Goal: Find specific page/section: Find specific page/section

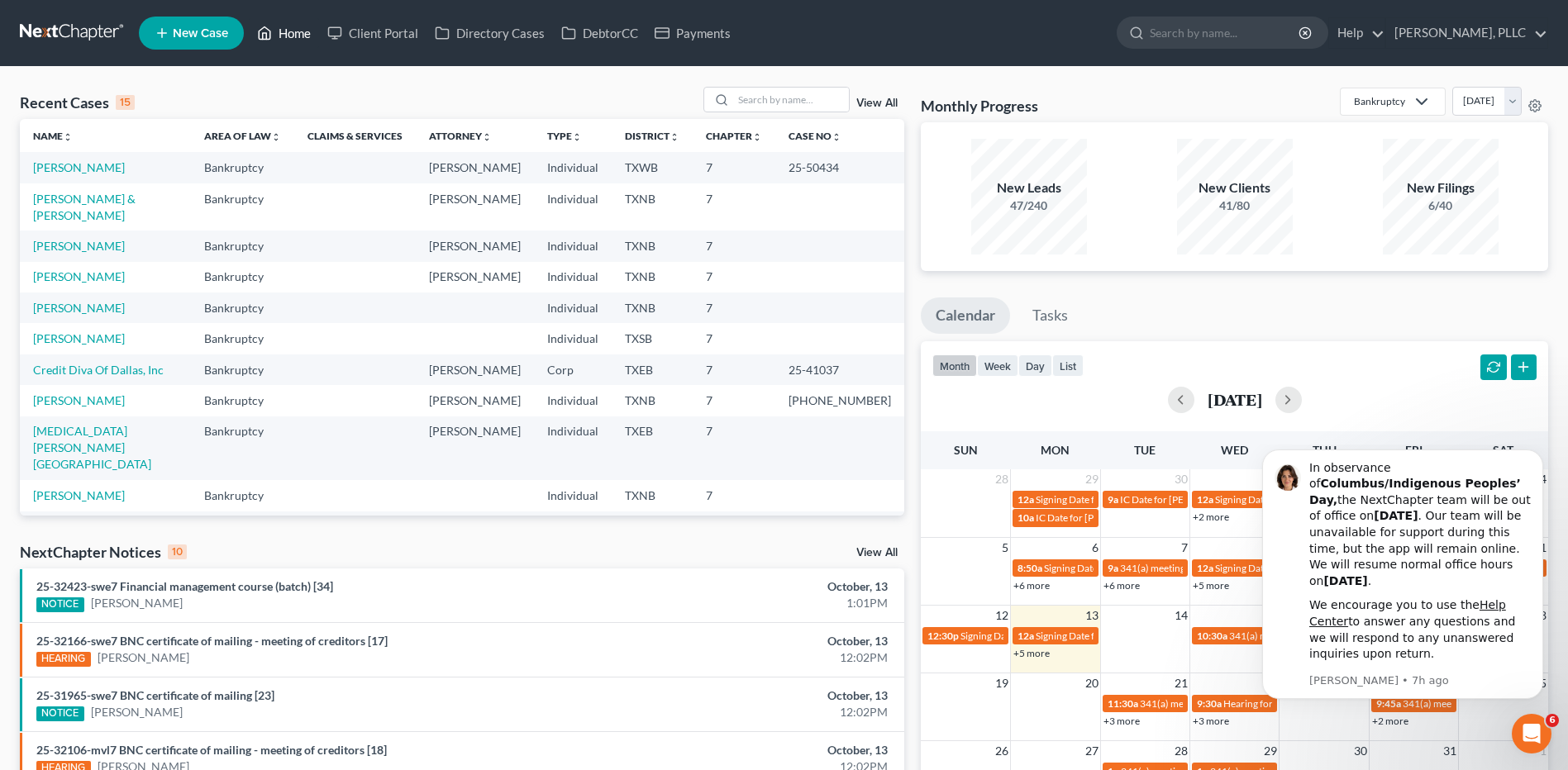
click at [297, 34] on link "Home" at bounding box center [283, 33] width 70 height 30
click at [758, 98] on input "search" at bounding box center [790, 100] width 116 height 24
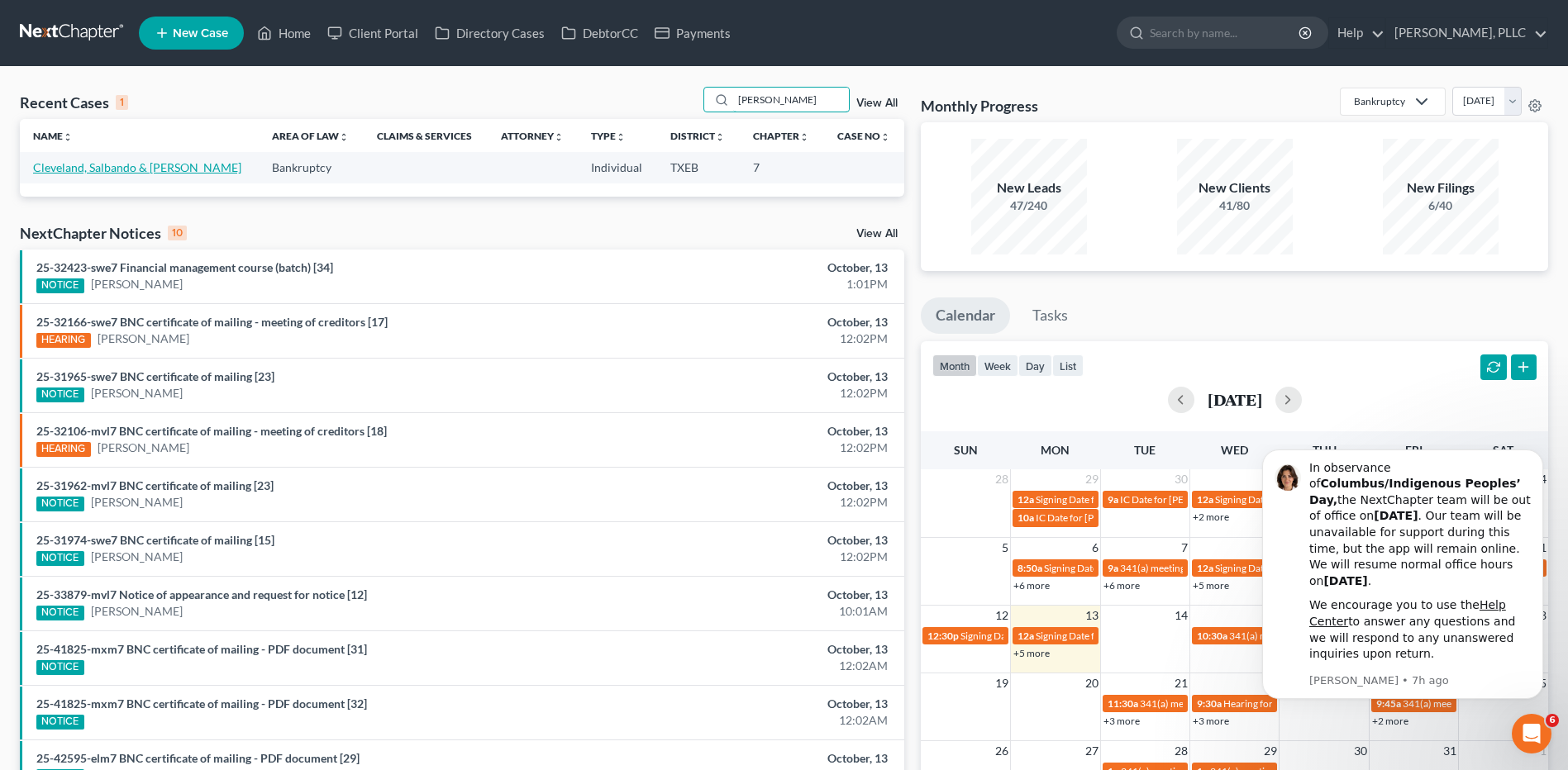
type input "[PERSON_NAME]"
click at [122, 174] on link "Cleveland, Salbando & [PERSON_NAME]" at bounding box center [137, 167] width 208 height 14
select select "4"
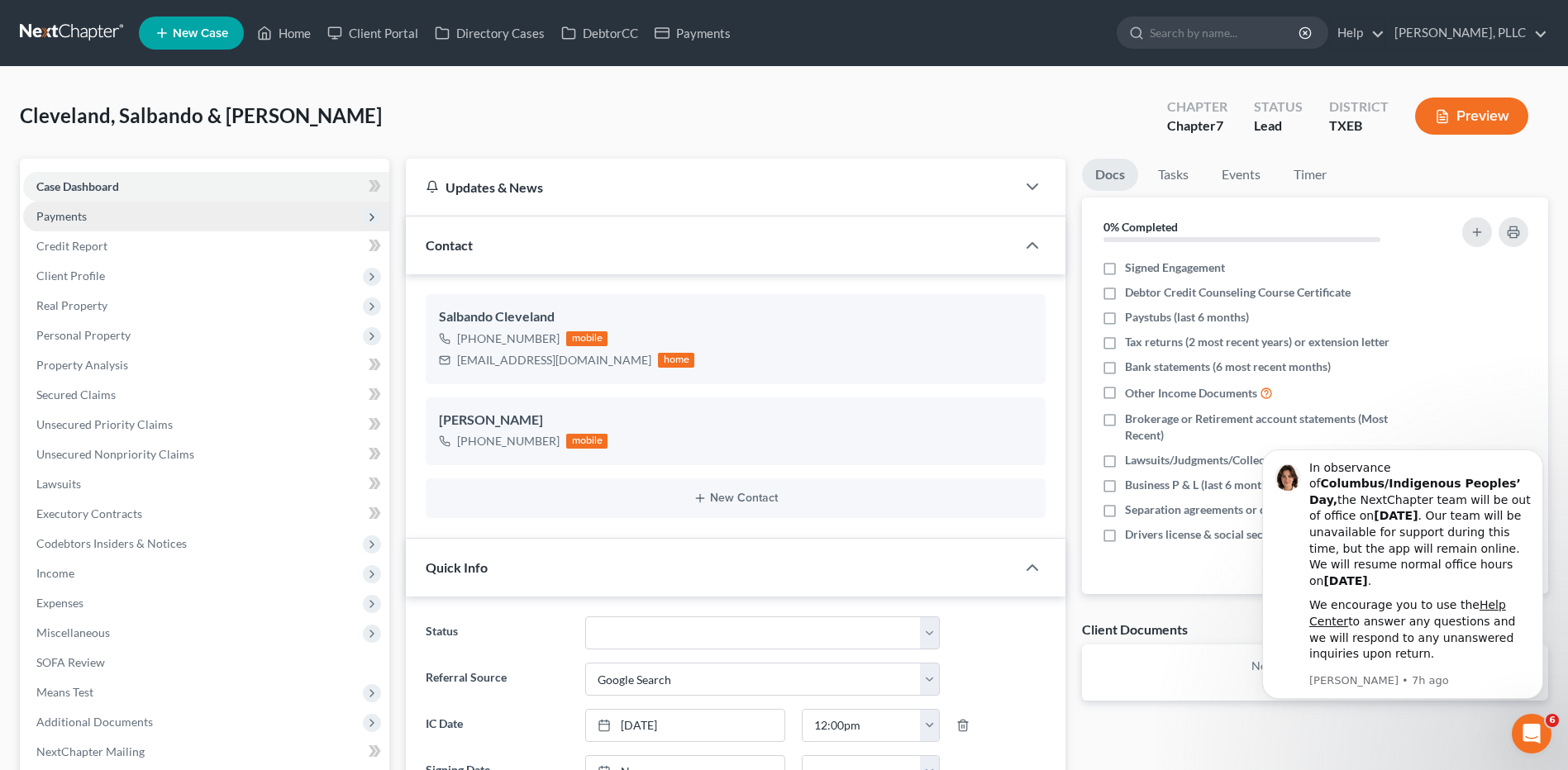
click at [109, 214] on span "Payments" at bounding box center [206, 216] width 366 height 30
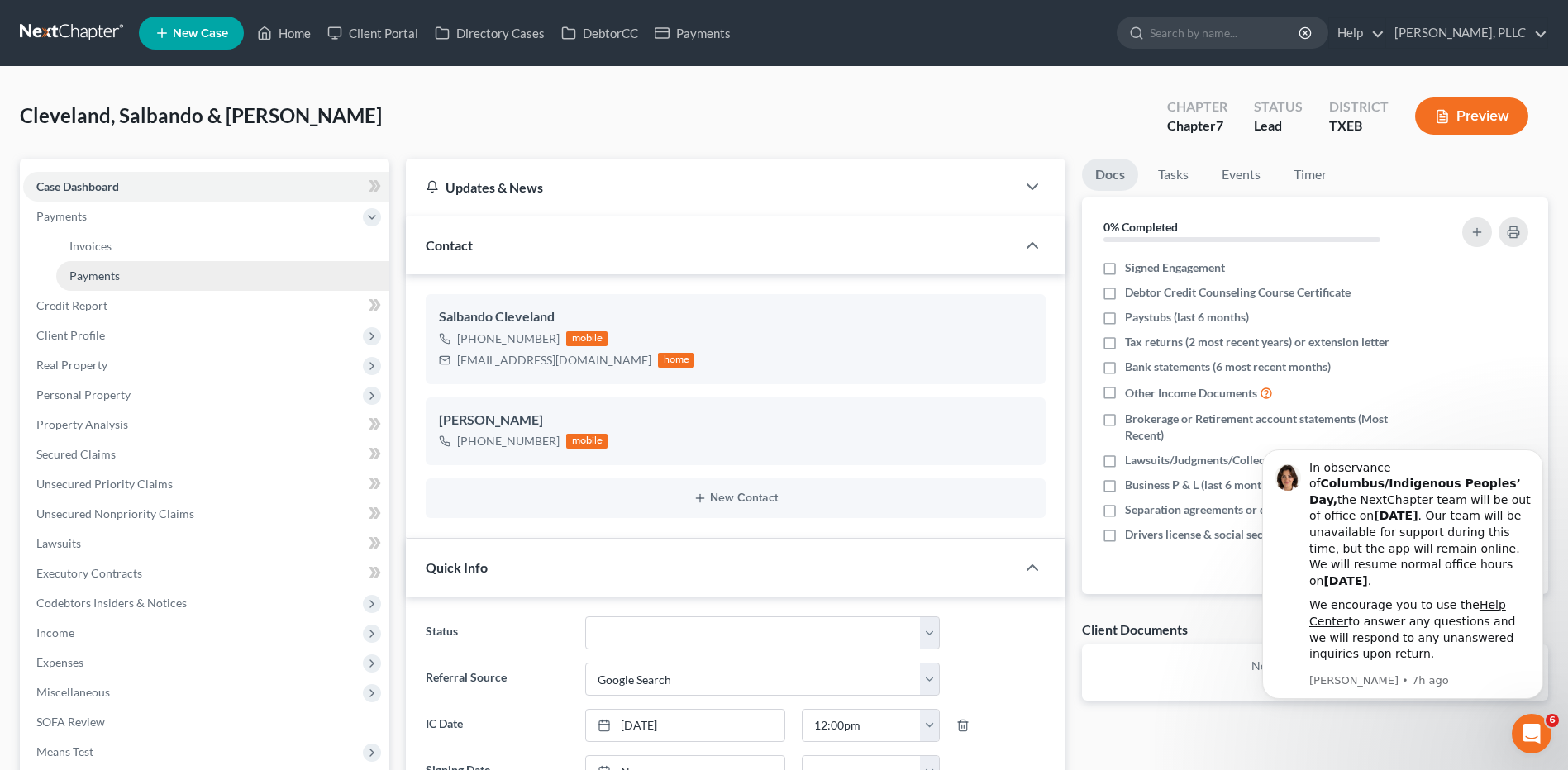
click at [119, 280] on span "Payments" at bounding box center [94, 275] width 50 height 14
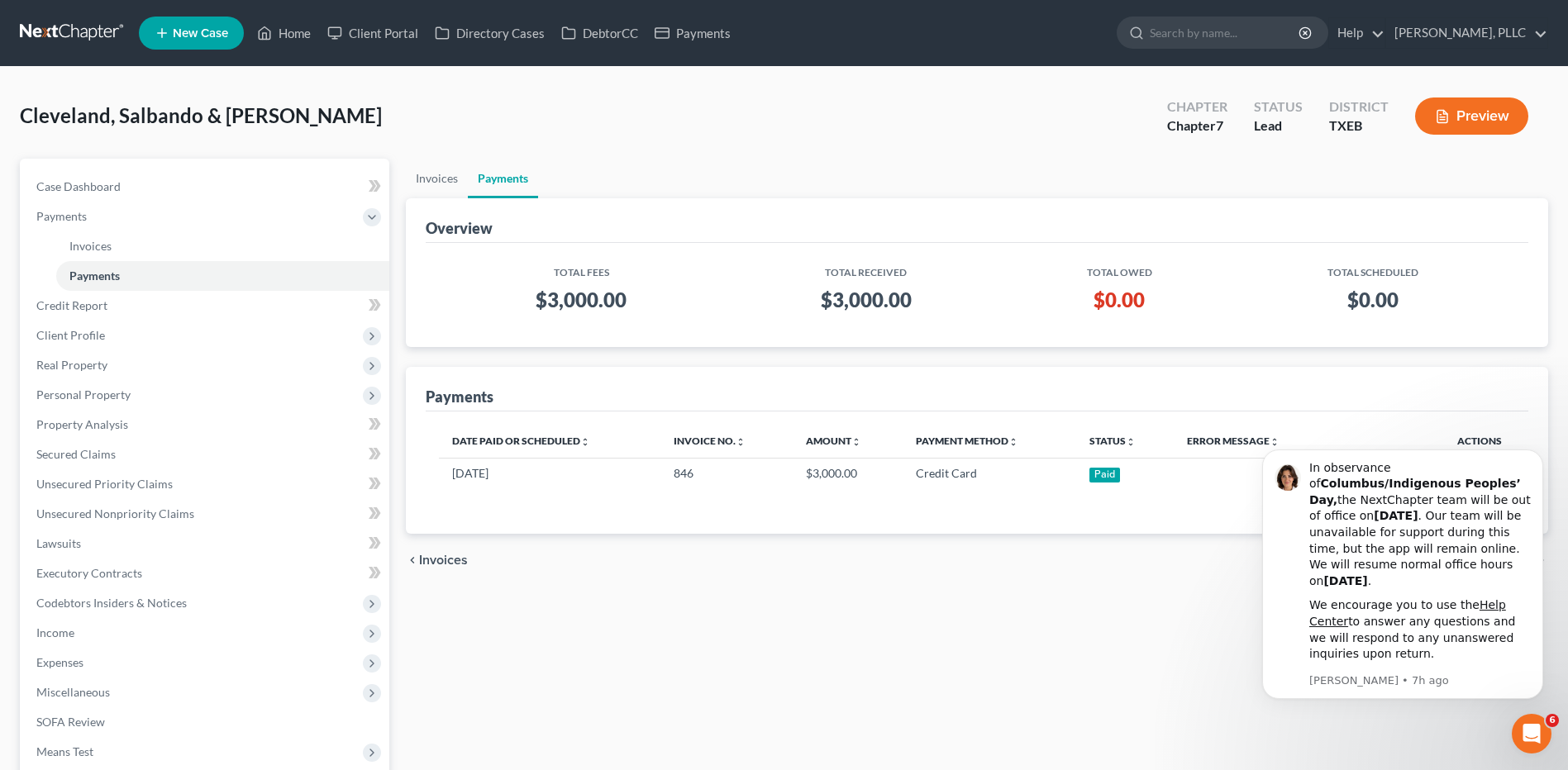
select select "4"
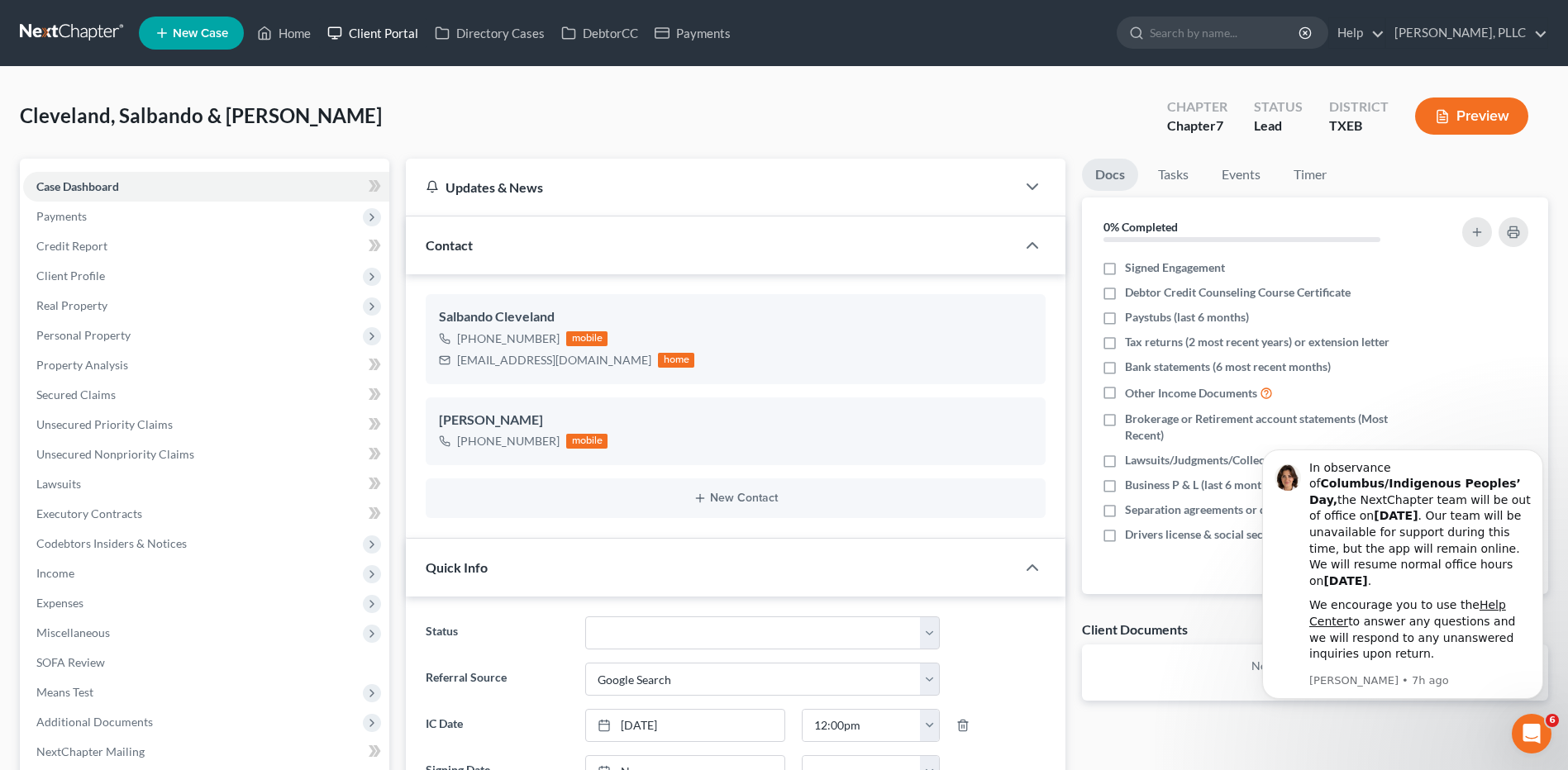
click at [377, 38] on link "Client Portal" at bounding box center [373, 33] width 108 height 30
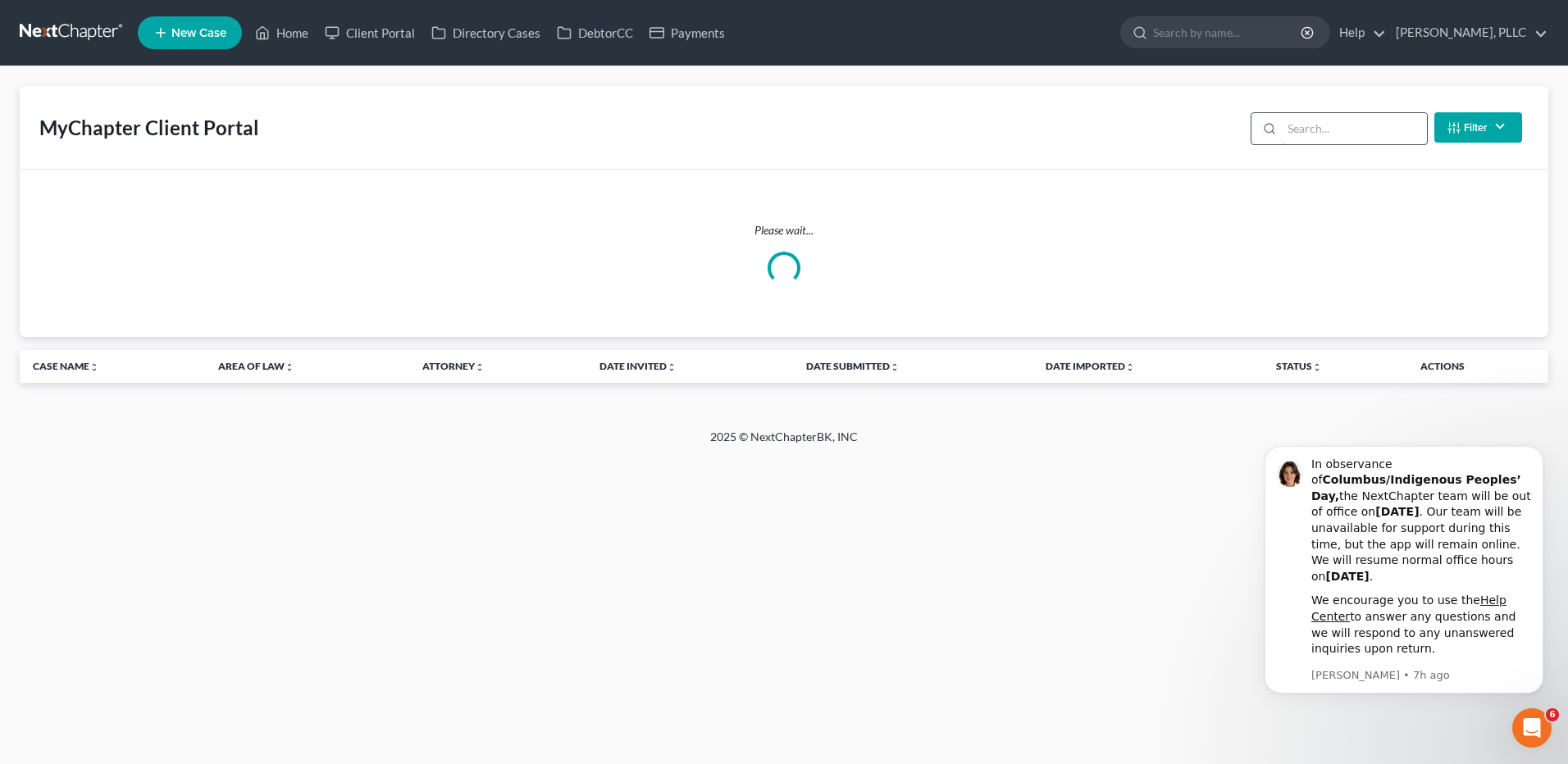
click at [1325, 128] on input "search" at bounding box center [1354, 129] width 145 height 31
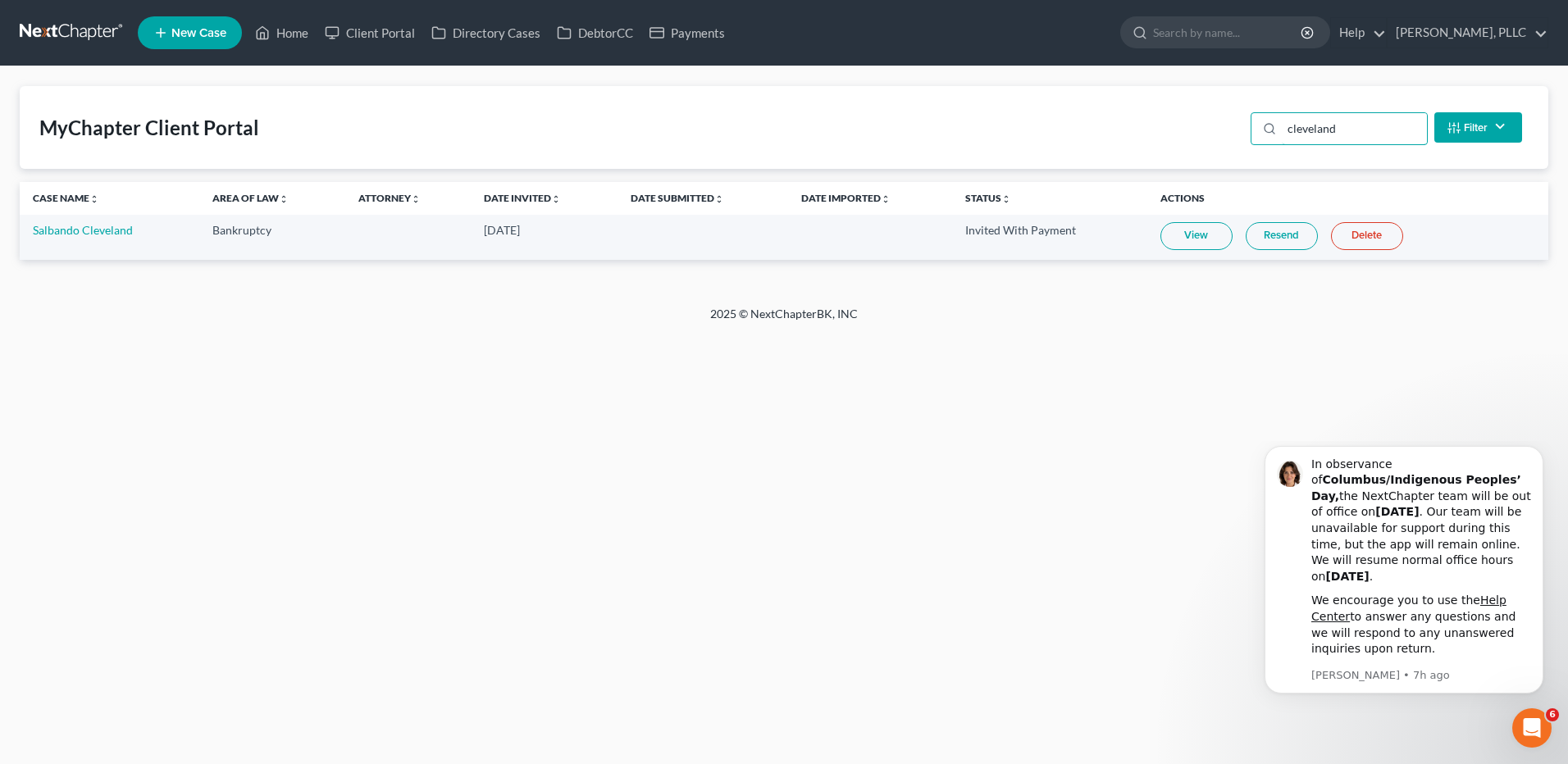
type input "cleveland"
click at [1213, 239] on link "View" at bounding box center [1196, 236] width 73 height 28
click at [284, 30] on link "Home" at bounding box center [281, 33] width 70 height 30
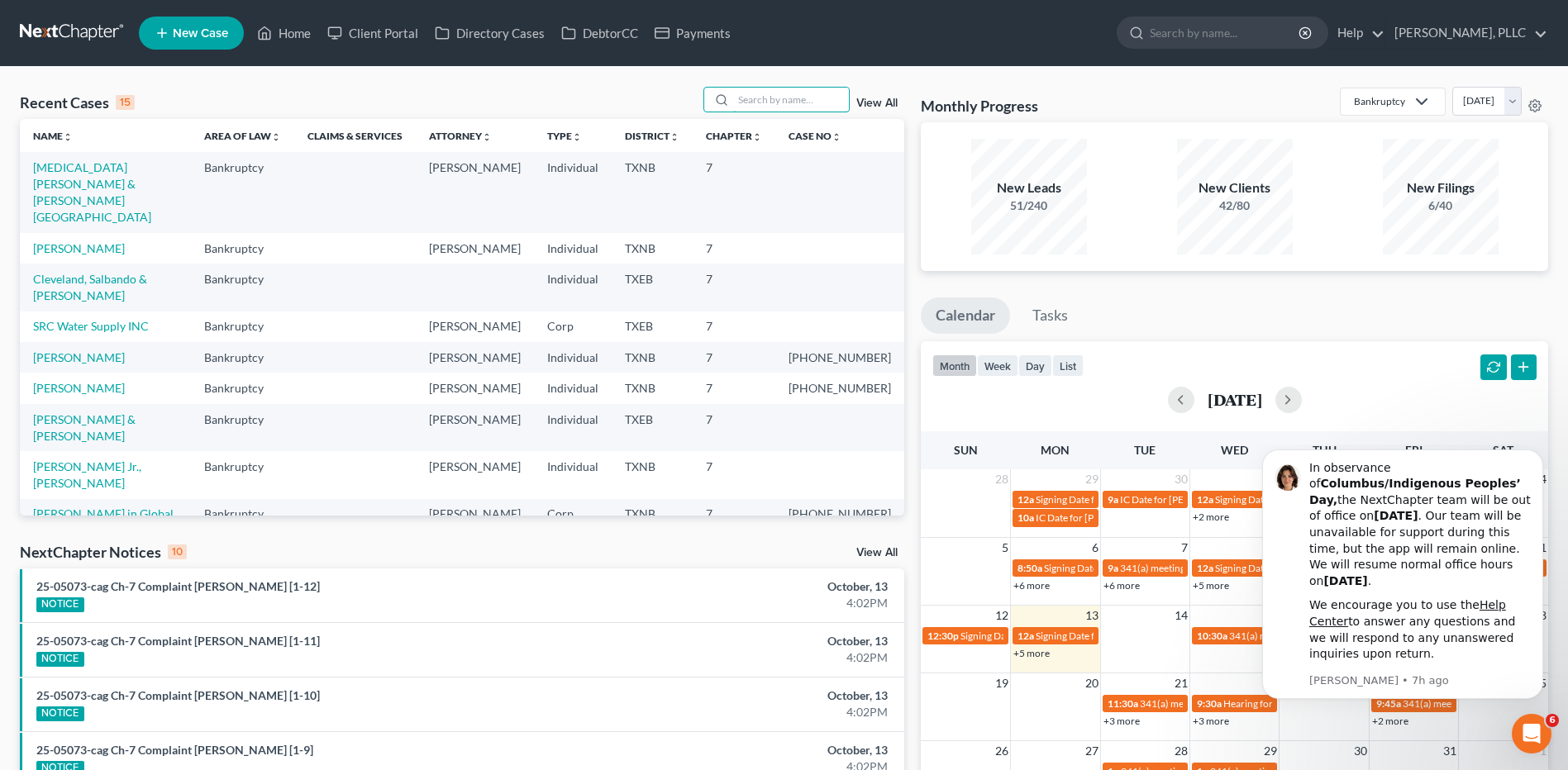
drag, startPoint x: 780, startPoint y: 103, endPoint x: 1112, endPoint y: 139, distance: 333.9
click at [782, 103] on input "search" at bounding box center [790, 100] width 116 height 24
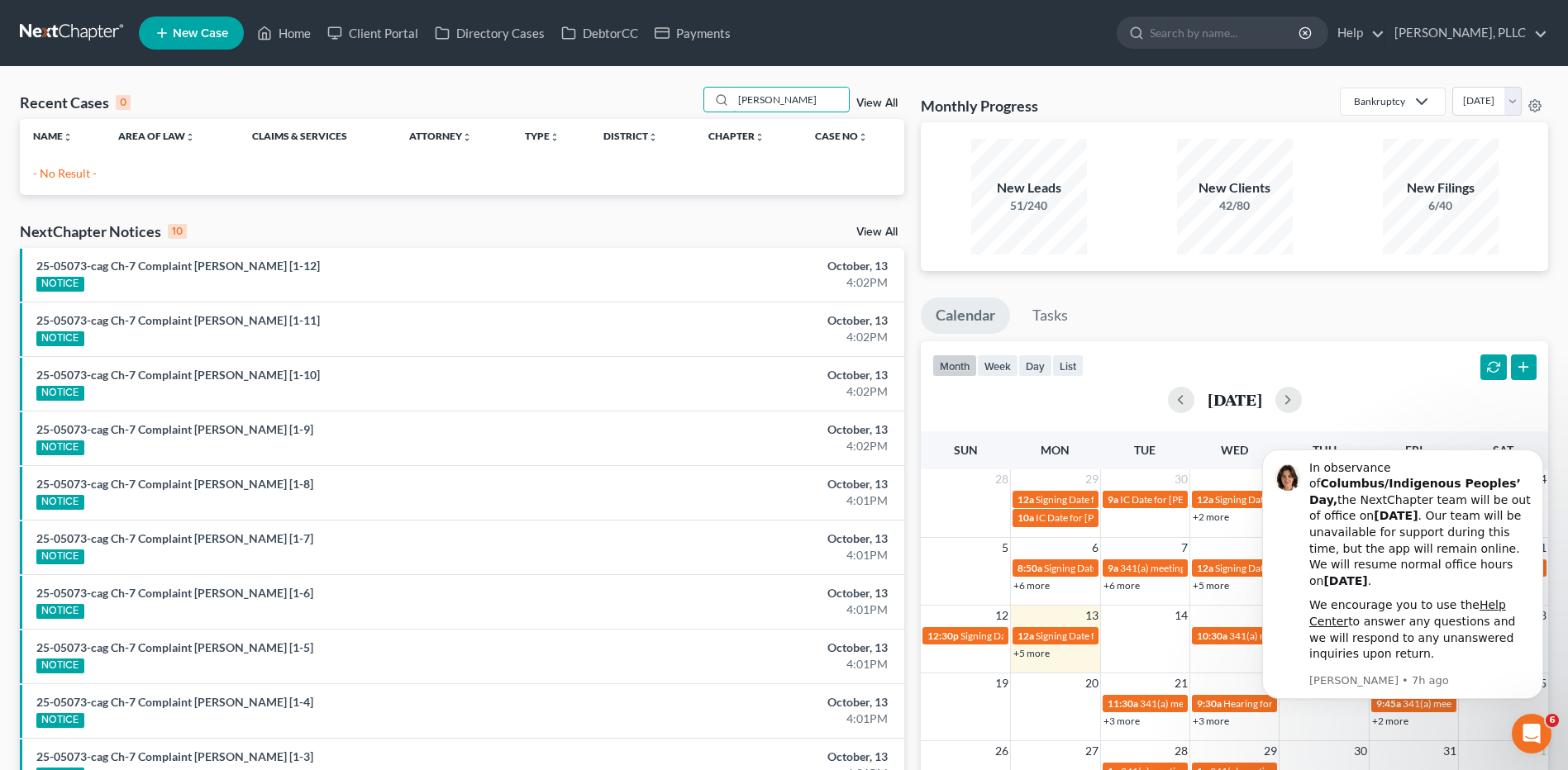
type input "[PERSON_NAME]"
